Goal: Task Accomplishment & Management: Manage account settings

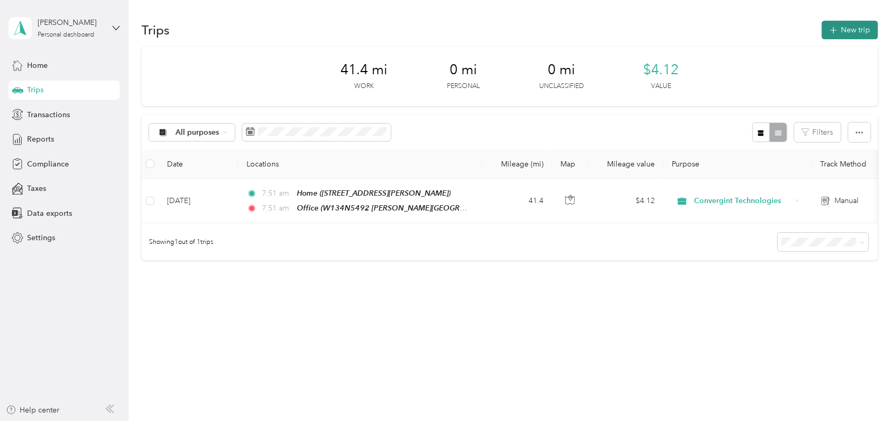
click at [839, 28] on icon "button" at bounding box center [833, 30] width 12 height 12
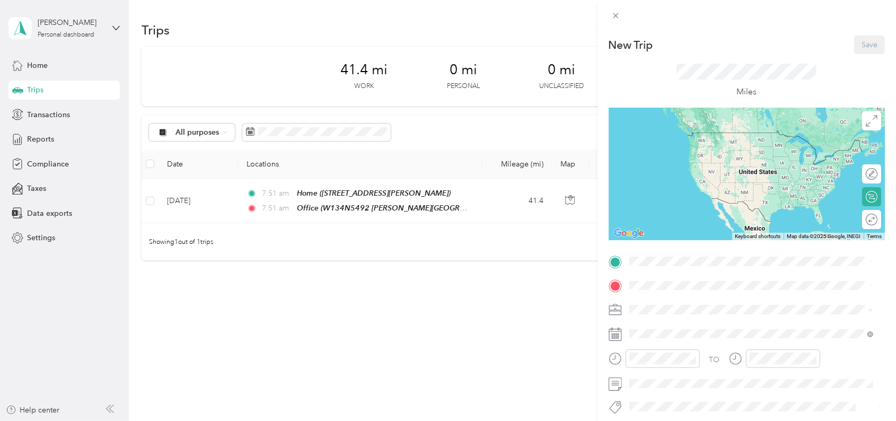
click at [677, 270] on div "TO Add photo" at bounding box center [747, 381] width 276 height 256
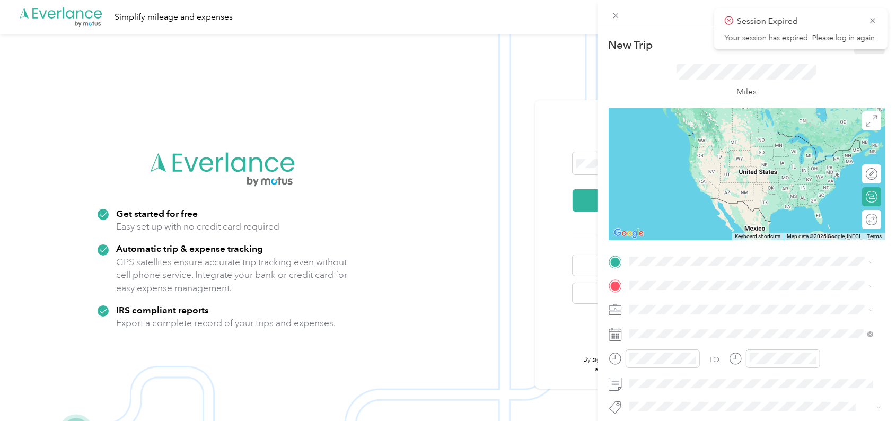
click at [452, 180] on div "New Trip Save This trip cannot be edited because it is either under review, app…" at bounding box center [448, 210] width 896 height 421
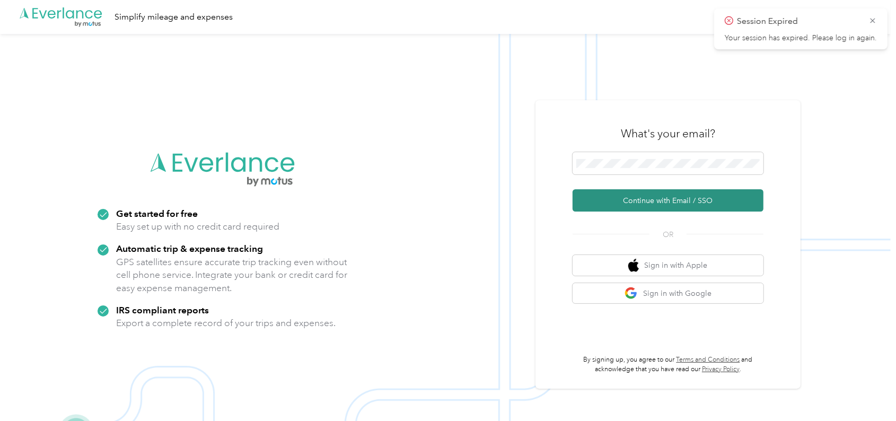
click at [626, 201] on button "Continue with Email / SSO" at bounding box center [668, 200] width 191 height 22
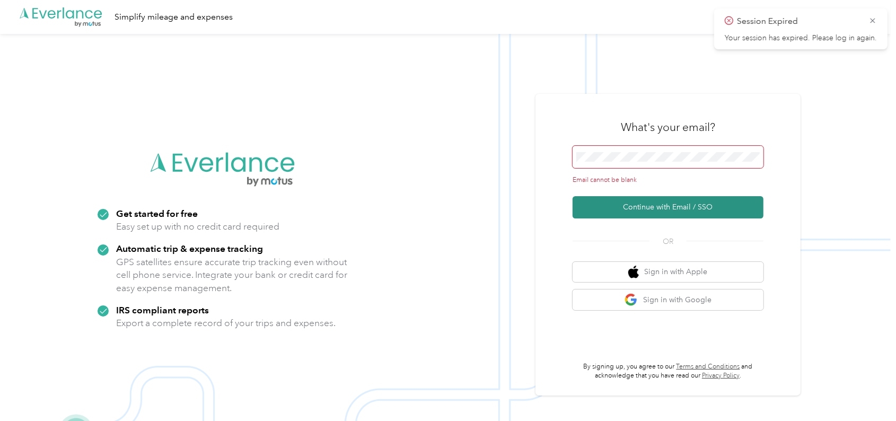
click at [626, 201] on button "Continue with Email / SSO" at bounding box center [668, 207] width 191 height 22
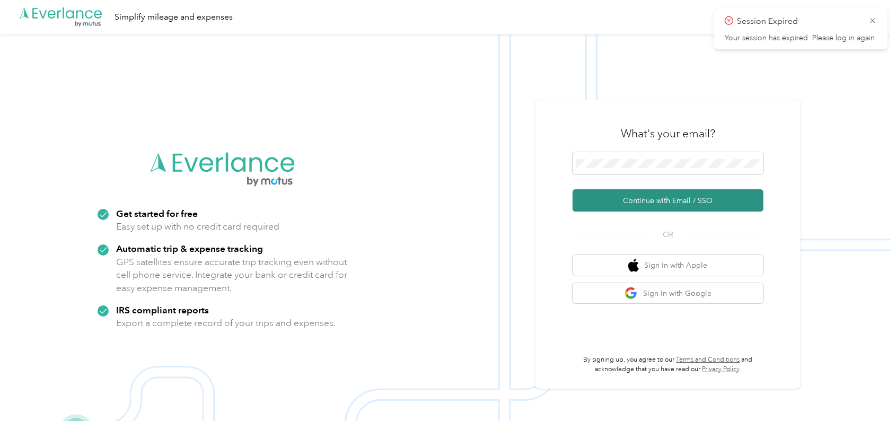
click at [652, 196] on button "Continue with Email / SSO" at bounding box center [668, 200] width 191 height 22
click at [651, 201] on button "Continue with Email / SSO" at bounding box center [668, 200] width 191 height 22
click at [873, 20] on icon at bounding box center [872, 21] width 8 height 10
click at [692, 194] on button "Continue with Email / SSO" at bounding box center [668, 200] width 191 height 22
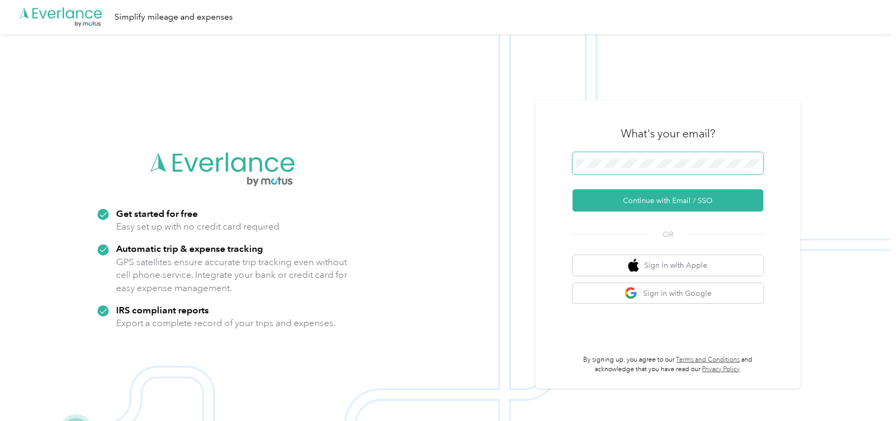
click at [652, 168] on span at bounding box center [668, 163] width 191 height 22
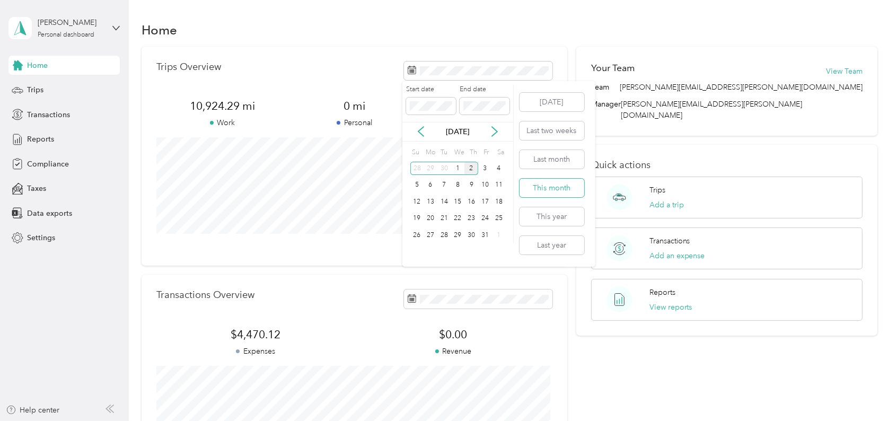
click at [550, 184] on button "This month" at bounding box center [552, 188] width 65 height 19
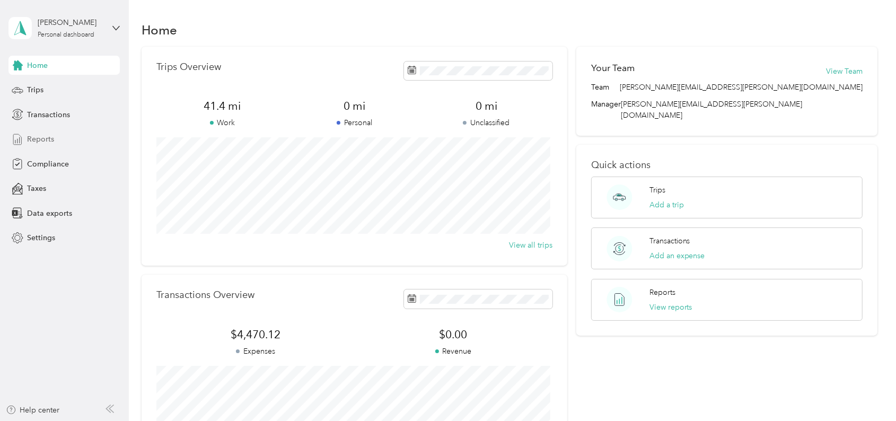
click at [40, 131] on div "Reports" at bounding box center [63, 139] width 111 height 19
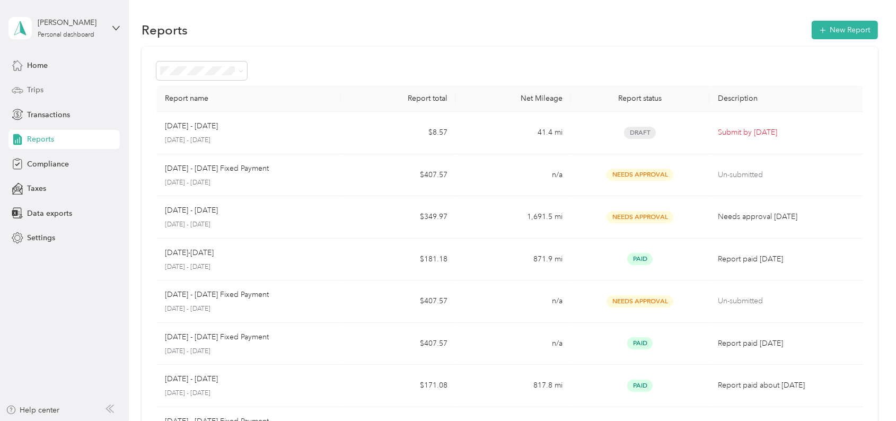
click at [43, 90] on span "Trips" at bounding box center [35, 89] width 16 height 11
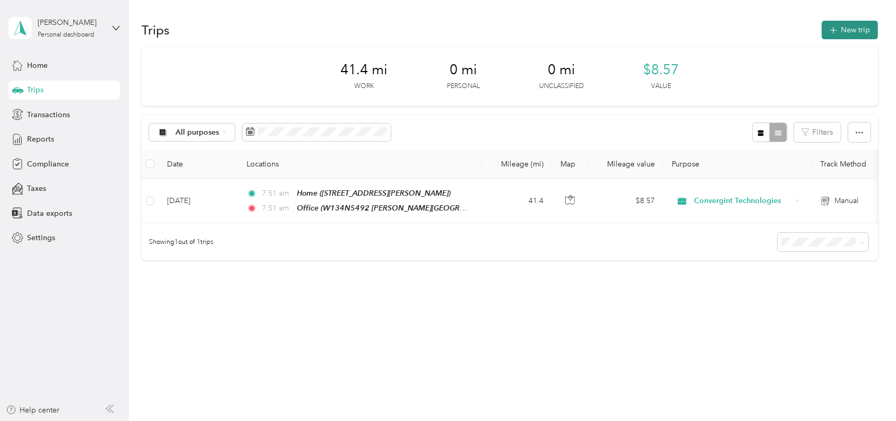
click at [848, 25] on button "New trip" at bounding box center [850, 30] width 56 height 19
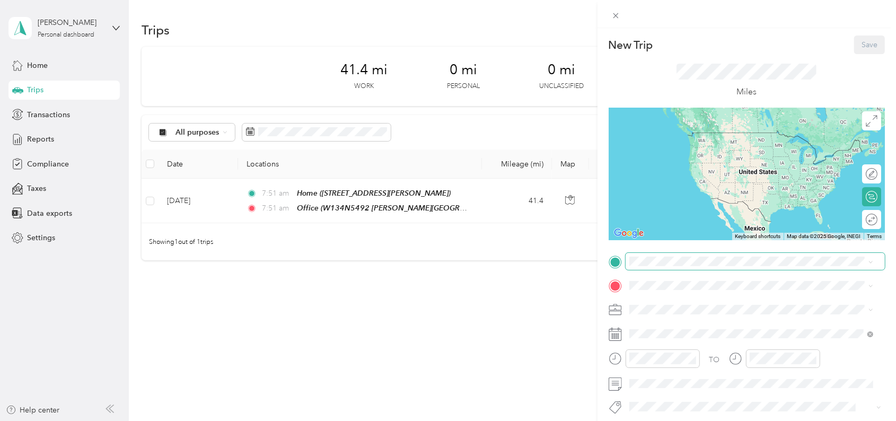
click at [669, 266] on span at bounding box center [755, 261] width 259 height 16
click at [685, 396] on div "Office W134N5492 Campbell Dr, Menomonee Falls, WI, United States , 53051, Menom…" at bounding box center [759, 390] width 221 height 56
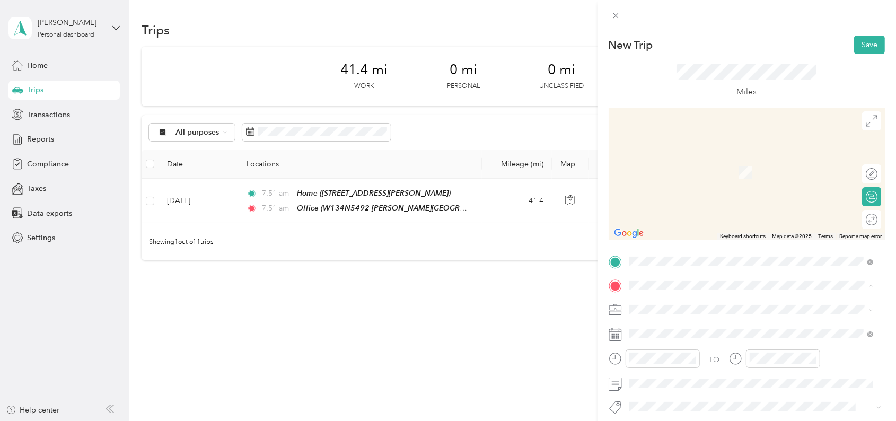
click at [663, 173] on span "1251 Blaine Ave, Racine, WI, United States , 53405, Racine, WI, United States" at bounding box center [712, 172] width 126 height 9
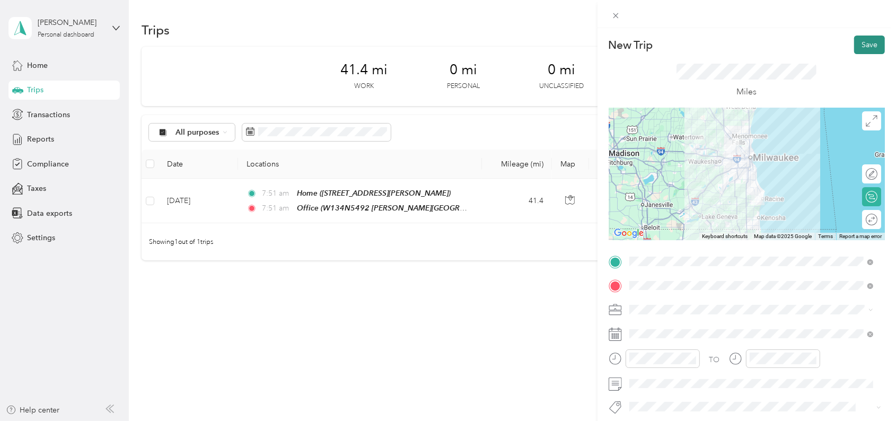
click at [861, 40] on button "Save" at bounding box center [869, 45] width 31 height 19
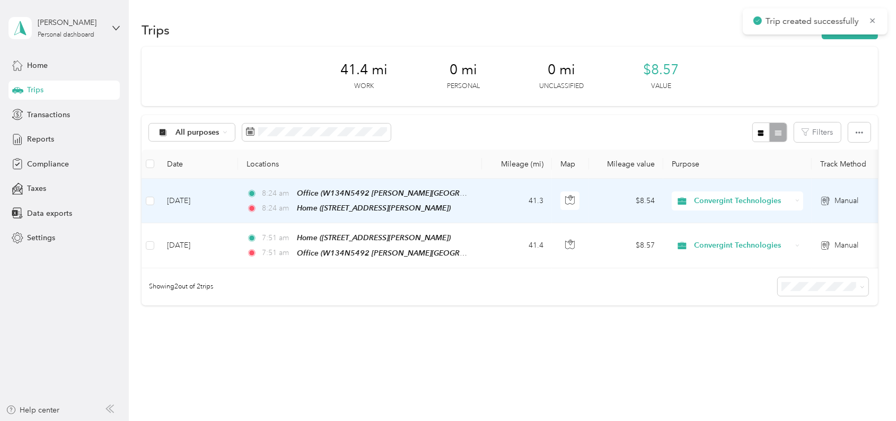
click at [200, 200] on td "Oct 2, 2025" at bounding box center [199, 201] width 80 height 45
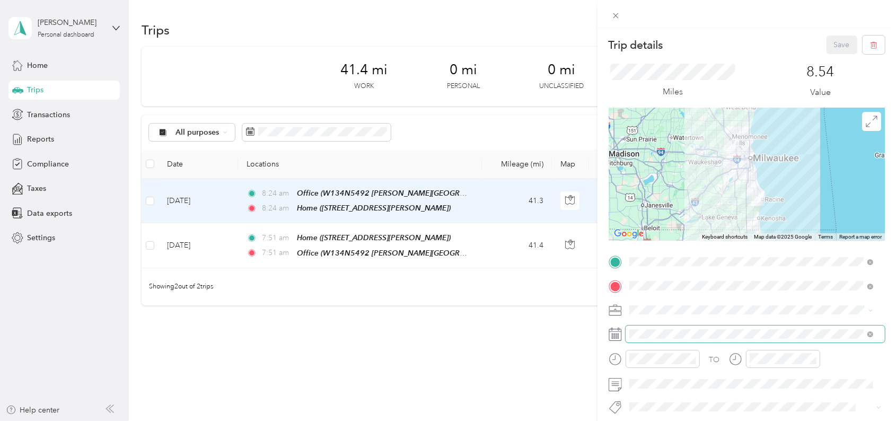
click at [626, 336] on span at bounding box center [755, 334] width 259 height 16
click at [610, 337] on icon at bounding box center [615, 334] width 13 height 13
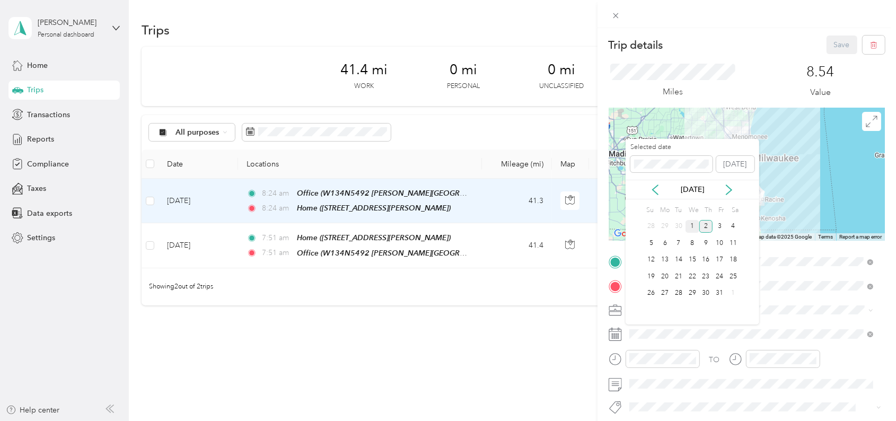
click at [696, 223] on div "1" at bounding box center [693, 226] width 14 height 13
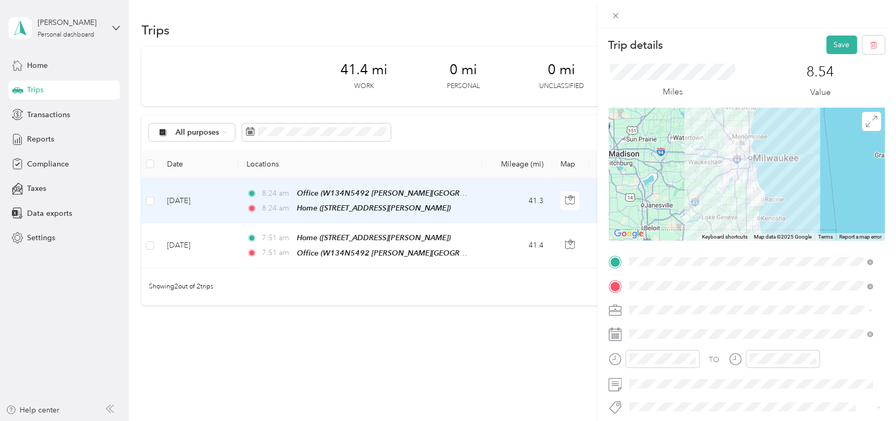
click at [832, 34] on div "Trip details Save This trip cannot be edited because it is either under review,…" at bounding box center [747, 238] width 299 height 421
click at [830, 43] on button "Save" at bounding box center [842, 45] width 31 height 19
